Goal: Check status: Check status

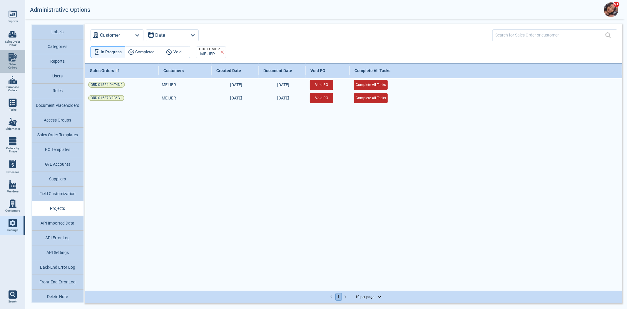
click at [10, 69] on span "Sales Orders" at bounding box center [13, 66] width 16 height 7
select select "50"
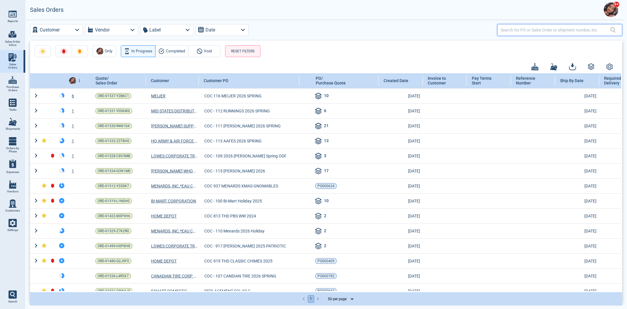
click at [523, 30] on input "text" at bounding box center [556, 30] width 110 height 9
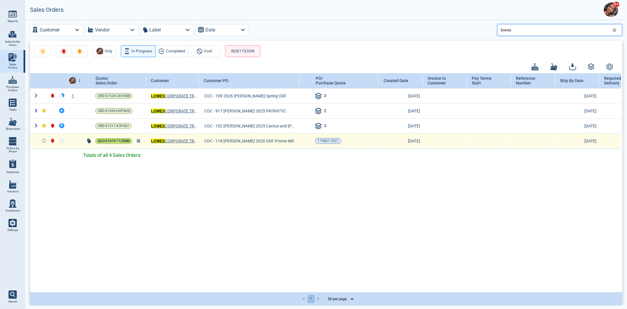
type input "lowes"
click at [106, 141] on span "QUO-01679-T1Z8M6" at bounding box center [114, 141] width 32 height 6
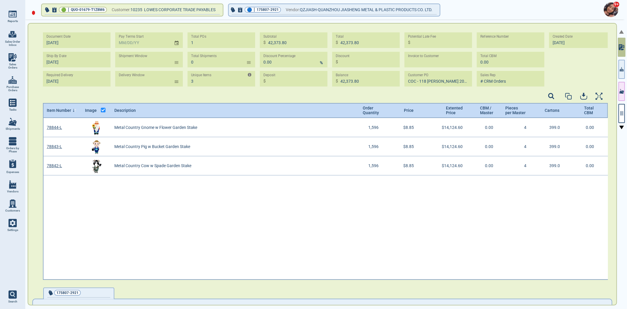
scroll to position [2, 2]
drag, startPoint x: 398, startPoint y: 263, endPoint x: 392, endPoint y: 316, distance: 52.4
drag, startPoint x: 392, startPoint y: 316, endPoint x: 283, endPoint y: 251, distance: 126.7
click at [281, 251] on div "78844-L Metal Country Gnome w Flower Garden Stake 1,596 $8.85 $14,124.60 0.00 4…" at bounding box center [326, 199] width 566 height 162
type input "[DATE]"
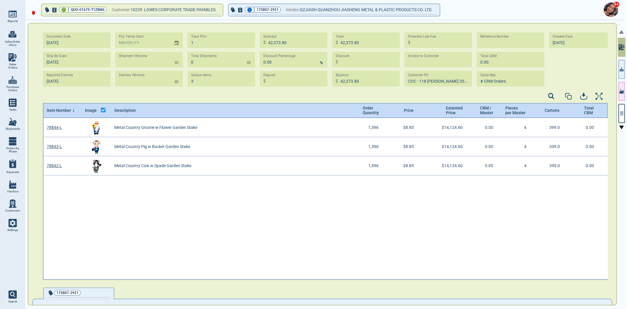
type input "COC - 118 [PERSON_NAME] 2026 ODF PROMO MS"
type input "[DATE]"
click at [620, 114] on icon "button" at bounding box center [621, 113] width 5 height 5
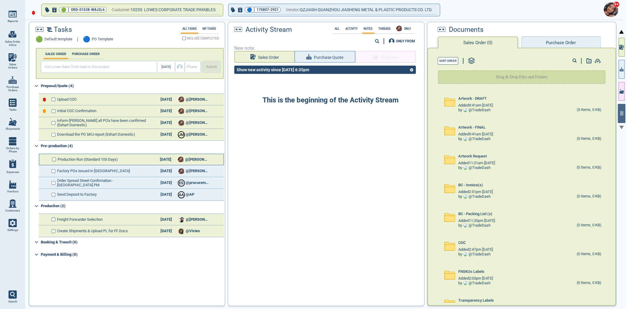
click at [172, 156] on div "Production Run (Standard 105 Days) [DATE] @[PERSON_NAME]" at bounding box center [131, 160] width 185 height 12
click at [168, 160] on div "[DATE]" at bounding box center [165, 159] width 21 height 4
select select "1"
select select "2026"
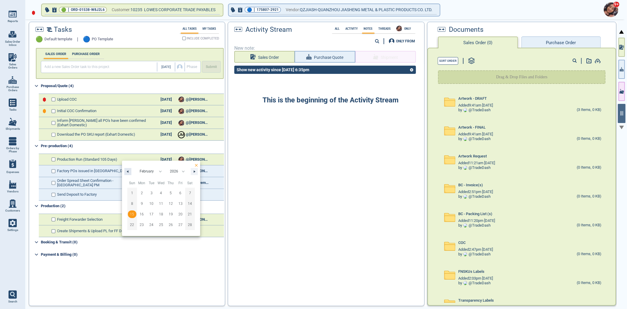
click at [130, 171] on button "button" at bounding box center [127, 171] width 7 height 7
select select "11"
select select "2025"
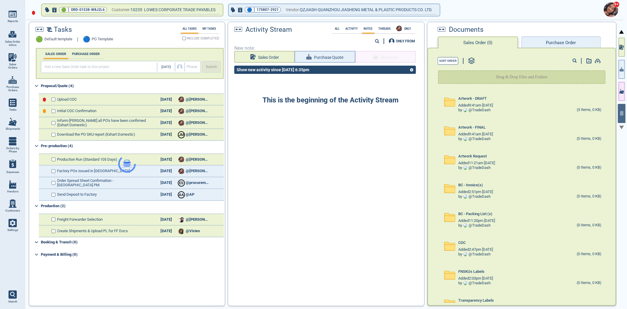
click at [54, 98] on div at bounding box center [127, 163] width 196 height 283
click at [54, 97] on div at bounding box center [127, 163] width 196 height 283
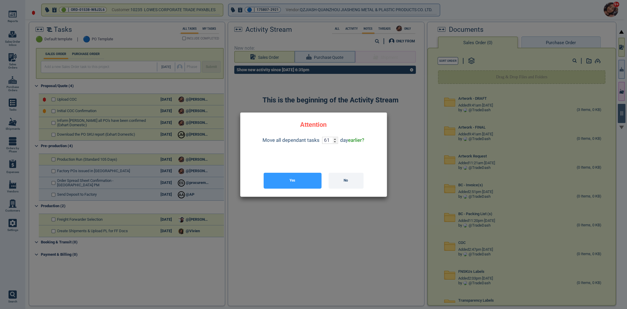
click at [273, 187] on button "Yes" at bounding box center [293, 181] width 58 height 16
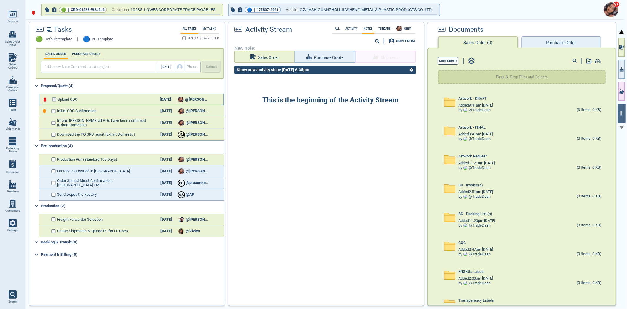
click at [52, 98] on input "checkbox" at bounding box center [54, 99] width 4 height 4
checkbox input "false"
click at [52, 111] on input "checkbox" at bounding box center [54, 111] width 4 height 4
checkbox input "false"
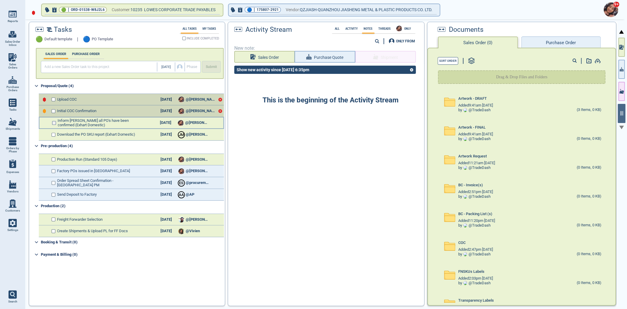
click at [53, 121] on input "checkbox" at bounding box center [54, 123] width 4 height 4
checkbox input "false"
click at [53, 136] on div "Download the PO SKU report (Exhart Domestic) [DATE] [PERSON_NAME] @[PERSON_NAME]" at bounding box center [131, 135] width 185 height 12
click at [53, 133] on input "checkbox" at bounding box center [54, 135] width 4 height 4
checkbox input "false"
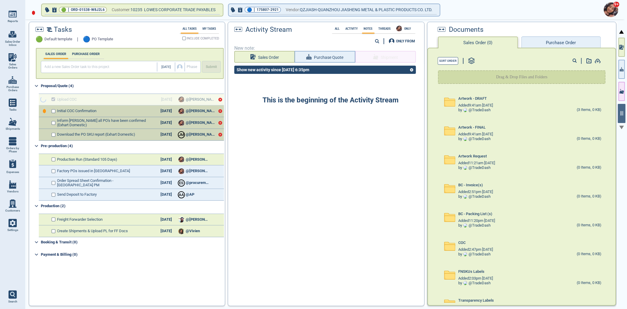
checkbox input "true"
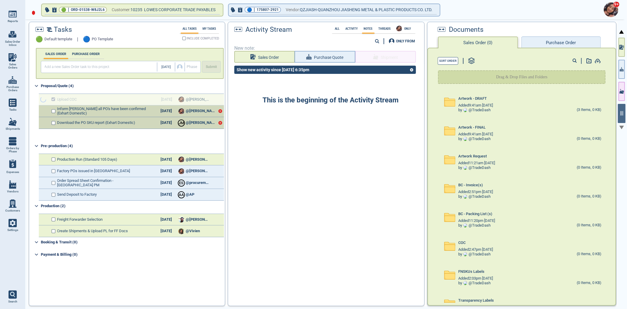
checkbox input "true"
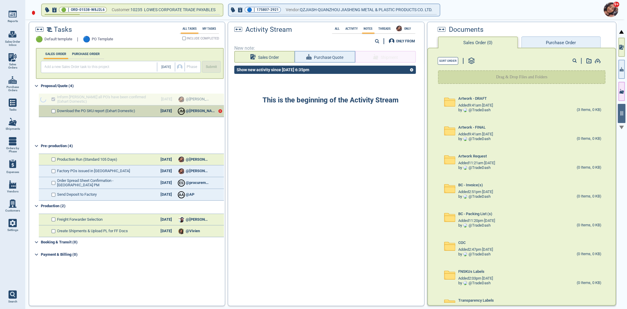
drag, startPoint x: 619, startPoint y: 46, endPoint x: 625, endPoint y: 85, distance: 39.6
click at [620, 46] on icon "button" at bounding box center [621, 47] width 3 height 5
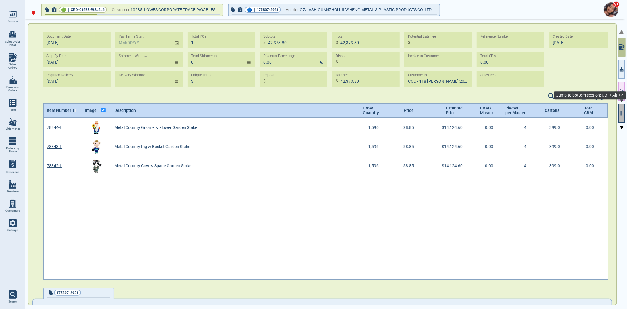
scroll to position [160, 564]
click at [624, 111] on icon "button" at bounding box center [621, 113] width 5 height 5
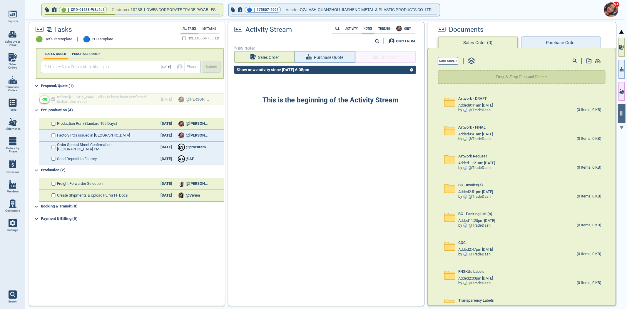
click at [532, 39] on button "Purchase Order" at bounding box center [561, 42] width 79 height 12
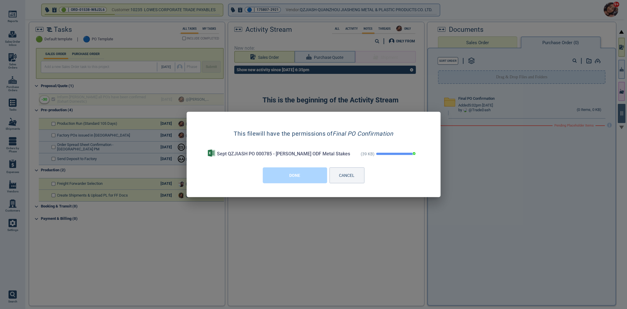
click at [292, 174] on button "DONE" at bounding box center [295, 175] width 64 height 16
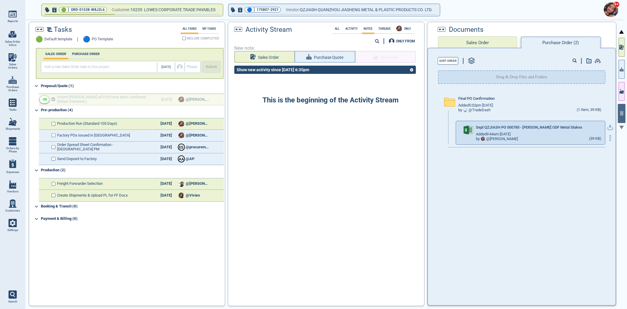
click at [607, 127] on icon "button" at bounding box center [610, 129] width 7 height 4
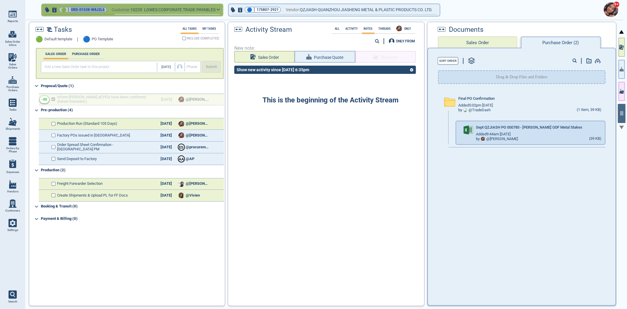
drag, startPoint x: 71, startPoint y: 9, endPoint x: 103, endPoint y: 11, distance: 32.1
click at [103, 11] on span "ORD-01538-W8J2L6" at bounding box center [88, 10] width 34 height 6
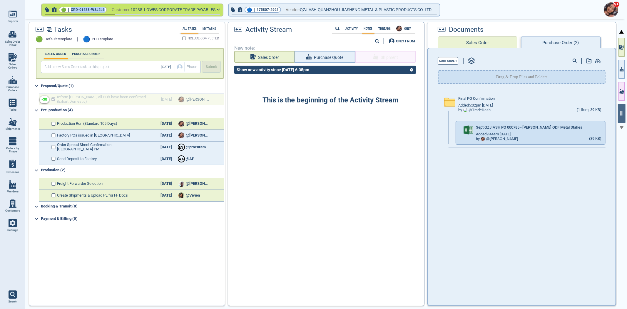
copy span "ORD-01538-W8J2L6"
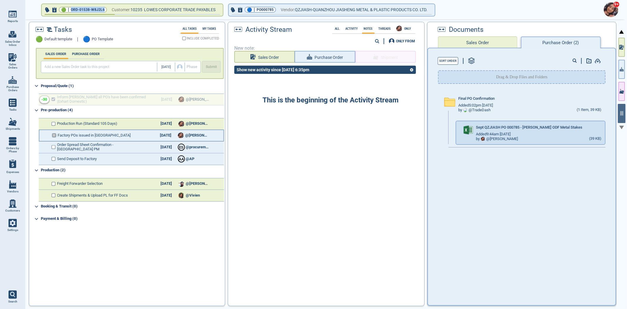
click at [52, 136] on input "checkbox" at bounding box center [54, 135] width 4 height 4
checkbox input "false"
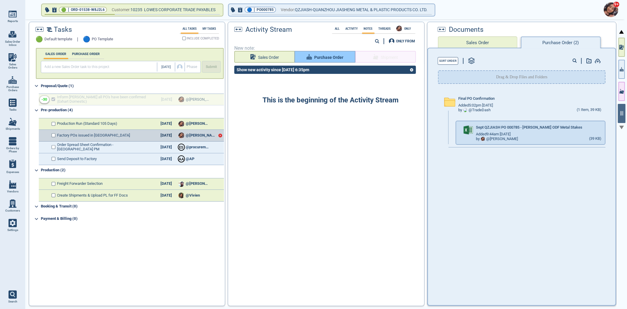
drag, startPoint x: 489, startPoint y: 43, endPoint x: 336, endPoint y: 58, distance: 153.9
click at [336, 58] on span "Purchase Order" at bounding box center [328, 57] width 29 height 7
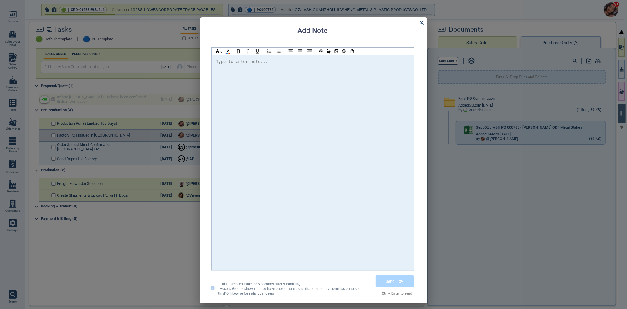
click at [320, 109] on div at bounding box center [312, 163] width 193 height 210
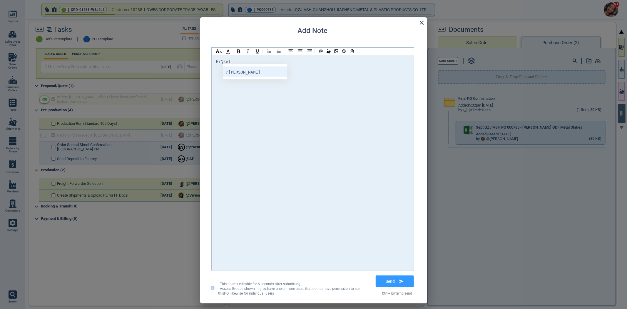
checkbox input "true"
click at [352, 53] on div at bounding box center [352, 51] width 8 height 7
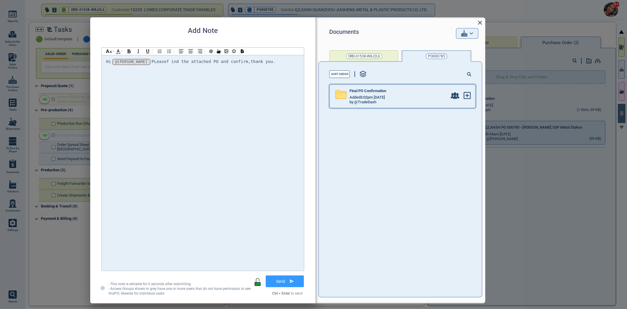
click at [392, 107] on div "Final PO Confirmation Added 5:02pm [DATE] by @TradeDash" at bounding box center [390, 96] width 121 height 23
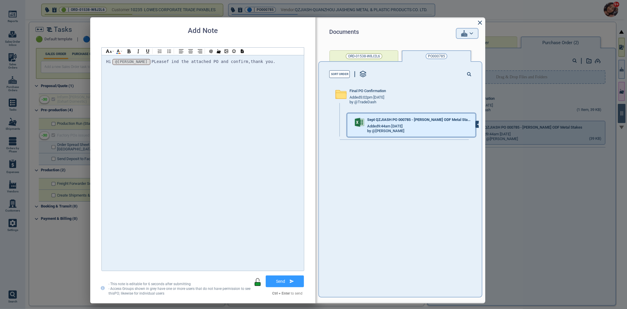
drag, startPoint x: 465, startPoint y: 125, endPoint x: 468, endPoint y: 126, distance: 3.0
click at [476, 125] on icon at bounding box center [479, 124] width 6 height 6
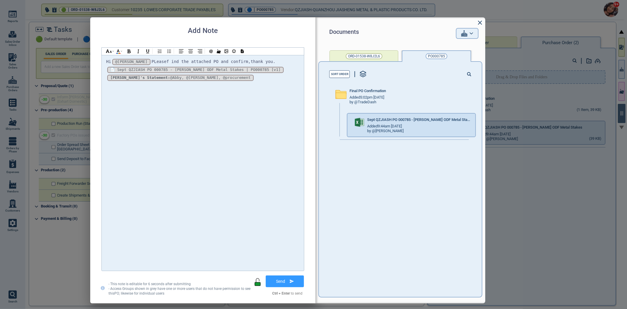
click at [152, 61] on span "PLeasef ind the attached PO and confirm,thank you." at bounding box center [214, 61] width 124 height 5
click at [158, 63] on span "PLease f ind the attached PO and confirm,thank you." at bounding box center [215, 61] width 126 height 5
click at [282, 287] on button "Send" at bounding box center [285, 281] width 38 height 12
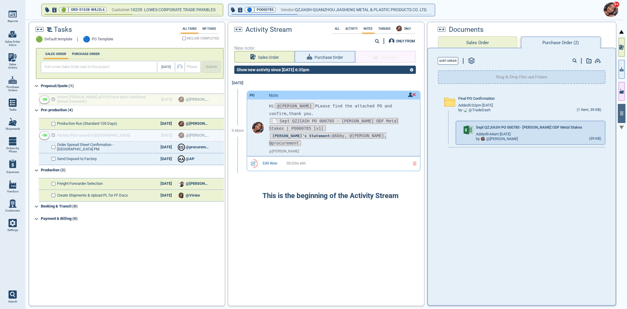
click at [5, 54] on link "Sales Orders" at bounding box center [12, 61] width 25 height 23
select select "50"
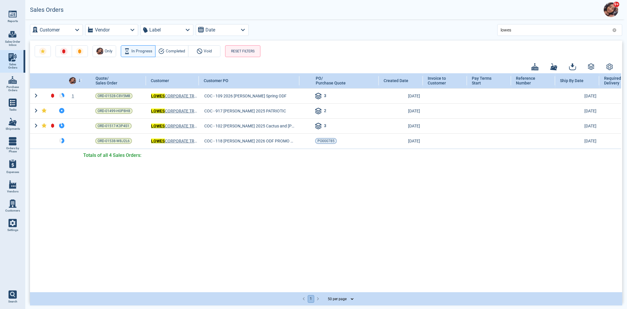
click at [615, 32] on div "lowes" at bounding box center [560, 30] width 125 height 12
click at [619, 29] on div "lowes" at bounding box center [560, 30] width 125 height 12
drag, startPoint x: 618, startPoint y: 29, endPoint x: 615, endPoint y: 31, distance: 3.6
click at [617, 30] on div "lowes" at bounding box center [560, 30] width 125 height 12
click at [615, 31] on icon at bounding box center [615, 30] width 4 height 4
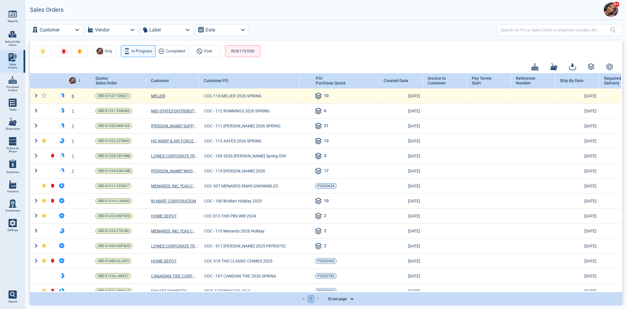
click at [72, 94] on div "6" at bounding box center [76, 96] width 19 height 6
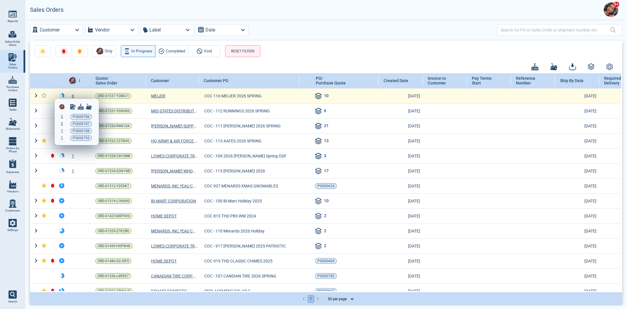
click at [72, 94] on div at bounding box center [313, 154] width 627 height 309
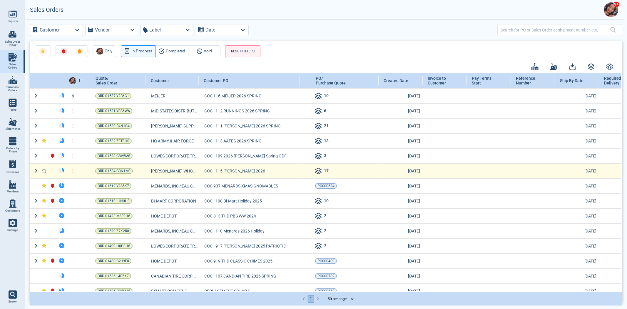
click at [74, 168] on div "1" at bounding box center [76, 171] width 19 height 6
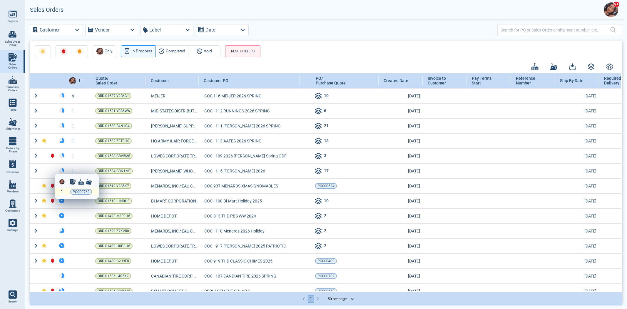
click at [61, 192] on span "1" at bounding box center [62, 191] width 2 height 4
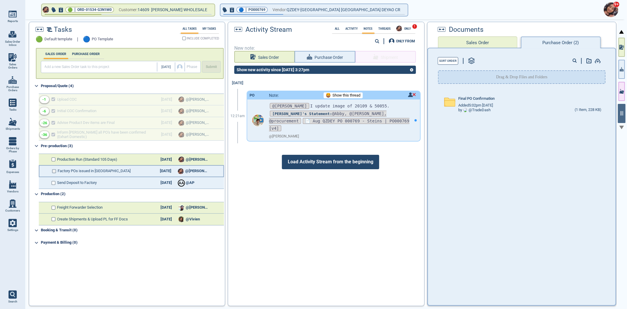
click at [55, 169] on input "checkbox" at bounding box center [54, 171] width 4 height 4
click at [411, 113] on div at bounding box center [415, 119] width 9 height 41
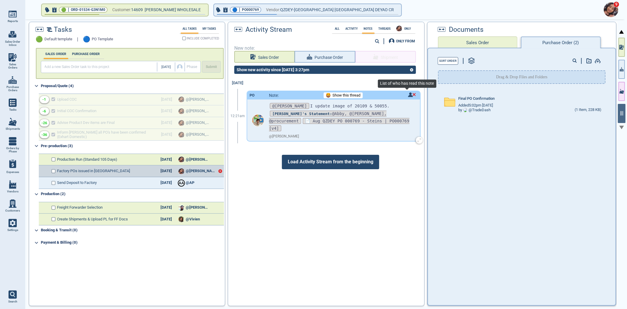
click at [408, 92] on img at bounding box center [412, 94] width 8 height 5
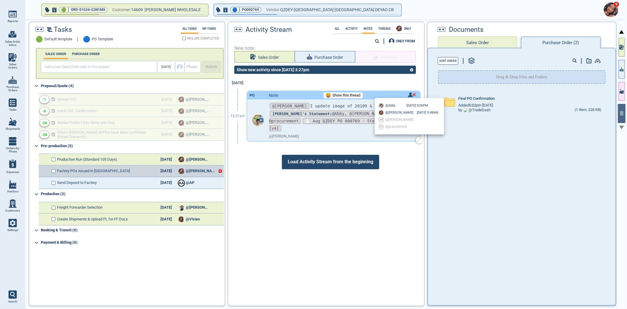
checkbox input "true"
click at [408, 93] on div at bounding box center [313, 154] width 627 height 309
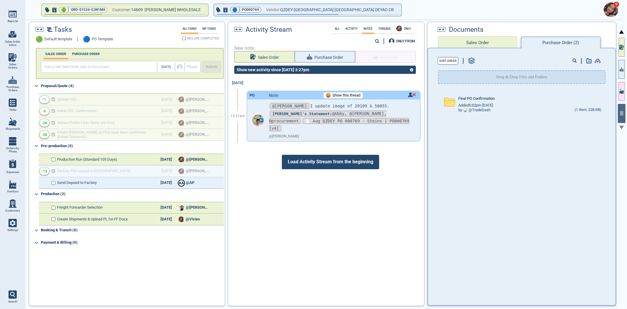
click at [320, 157] on span "Load Activity Stream from the beginning" at bounding box center [330, 162] width 97 height 14
